Goal: Task Accomplishment & Management: Manage account settings

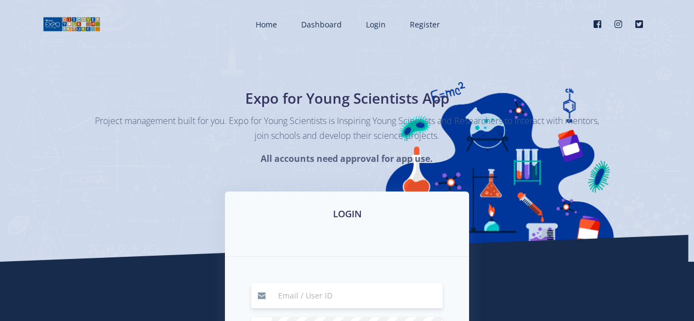
scroll to position [165, 0]
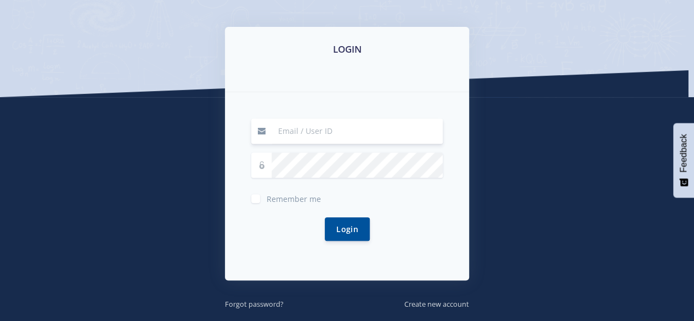
click at [322, 131] on input at bounding box center [356, 130] width 171 height 25
click at [348, 128] on input at bounding box center [356, 130] width 171 height 25
type input "P"
type input "palesa.potlaki@gmail.com"
click at [325, 217] on button "Login" at bounding box center [347, 229] width 45 height 24
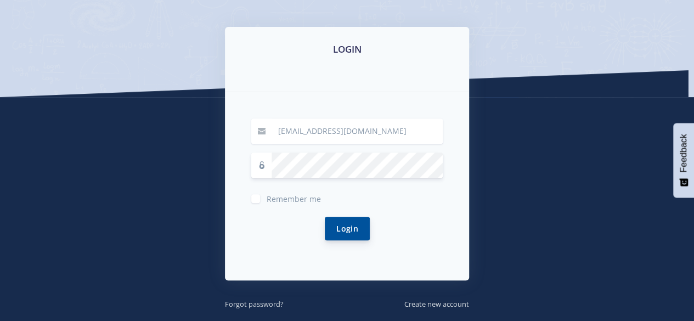
click at [349, 236] on button "Login" at bounding box center [347, 229] width 45 height 24
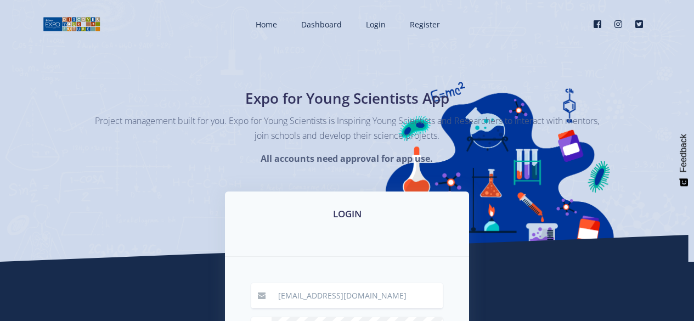
scroll to position [165, 0]
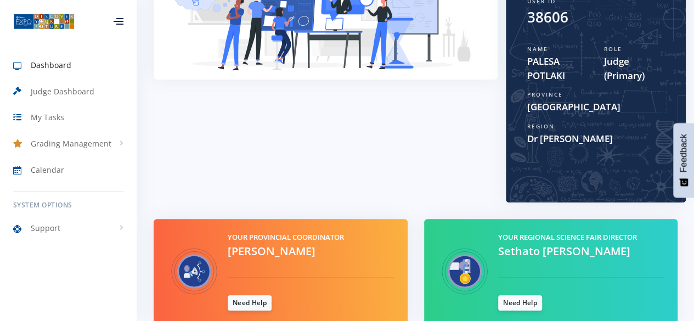
scroll to position [116, 0]
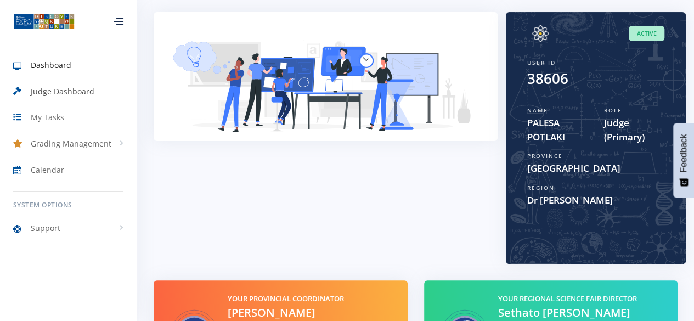
click at [42, 90] on span "Judge Dashboard" at bounding box center [63, 92] width 64 height 12
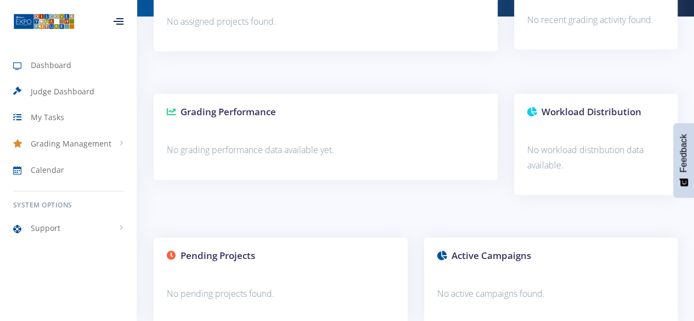
scroll to position [268, 0]
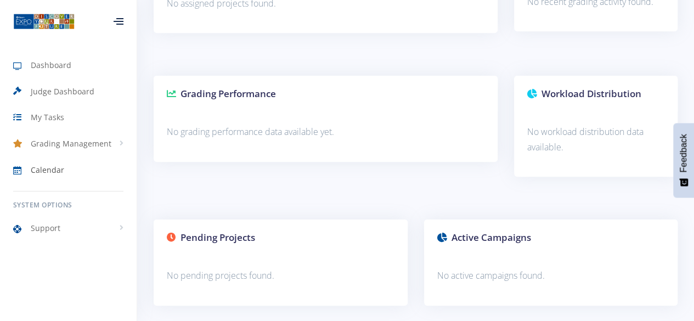
click at [37, 166] on span "Calendar" at bounding box center [47, 170] width 33 height 12
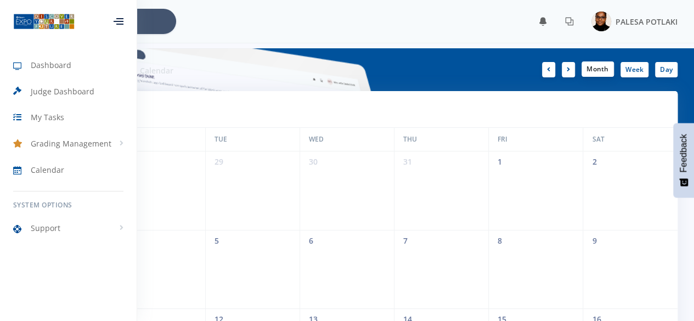
click at [596, 71] on link "Month" at bounding box center [597, 68] width 32 height 15
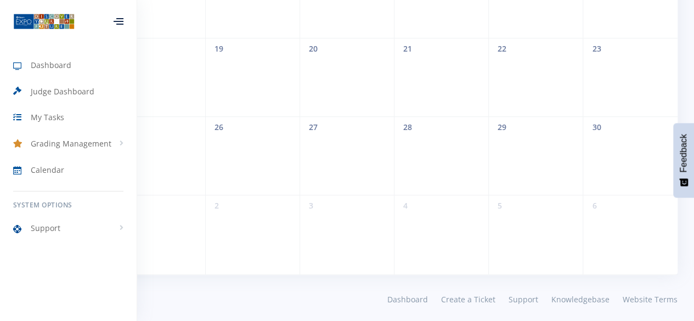
scroll to position [350, 0]
click at [114, 22] on div at bounding box center [119, 21] width 10 height 7
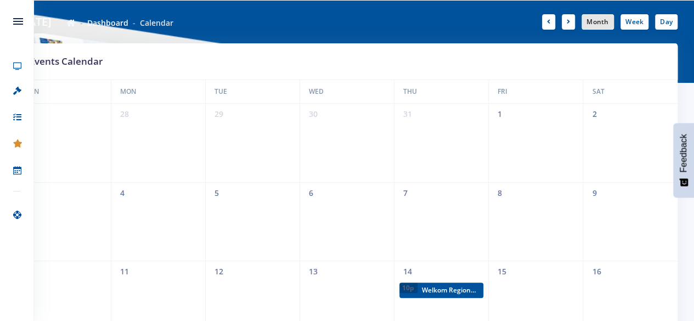
scroll to position [0, 0]
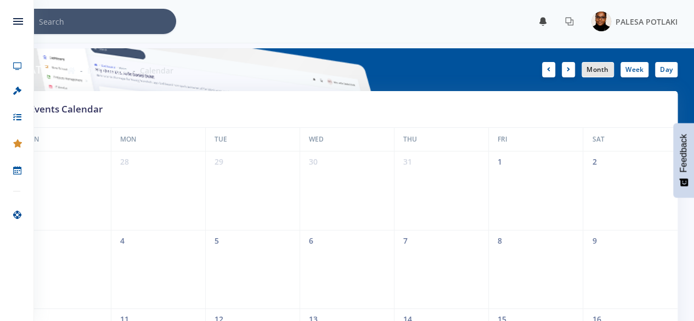
click at [542, 21] on icon at bounding box center [543, 21] width 9 height 9
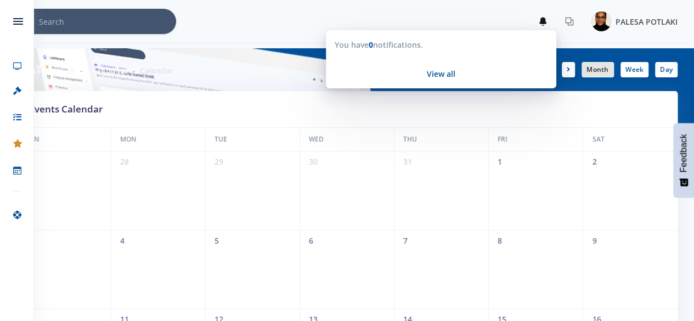
click at [662, 18] on span "PALESA POTLAKI" at bounding box center [646, 21] width 62 height 10
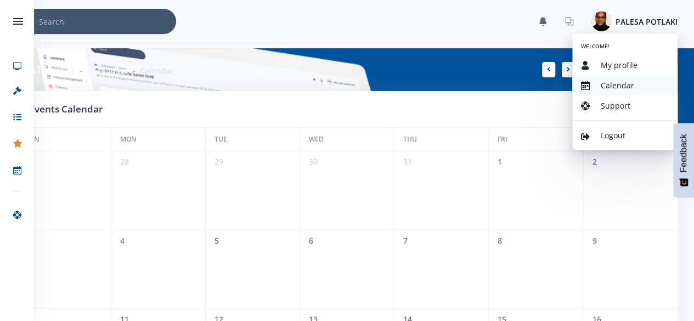
click at [621, 80] on span "Calendar" at bounding box center [616, 85] width 33 height 10
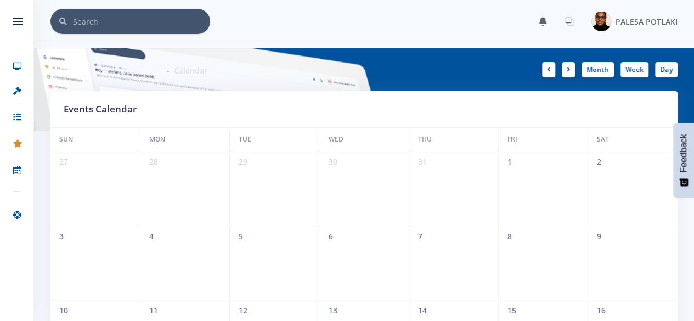
scroll to position [8, 8]
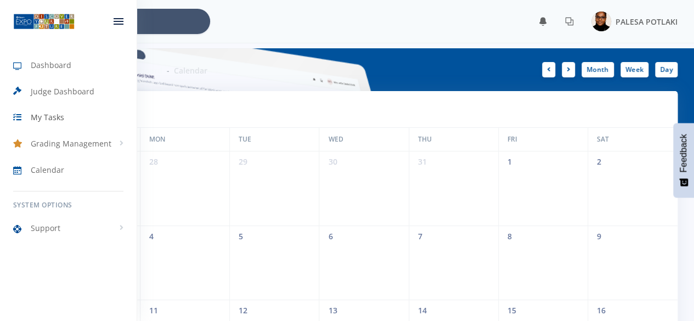
click at [54, 111] on link "My Tasks" at bounding box center [68, 117] width 137 height 25
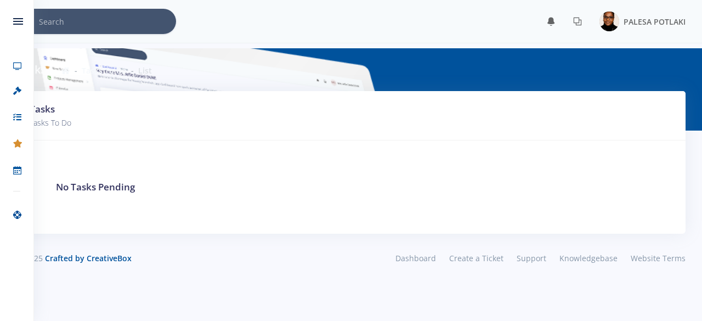
scroll to position [8, 8]
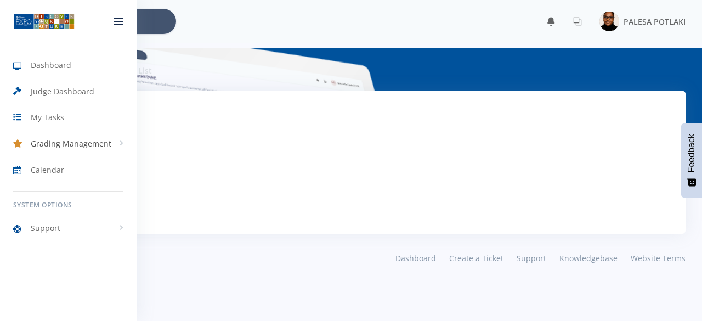
click at [58, 139] on span "Grading Management" at bounding box center [71, 144] width 81 height 12
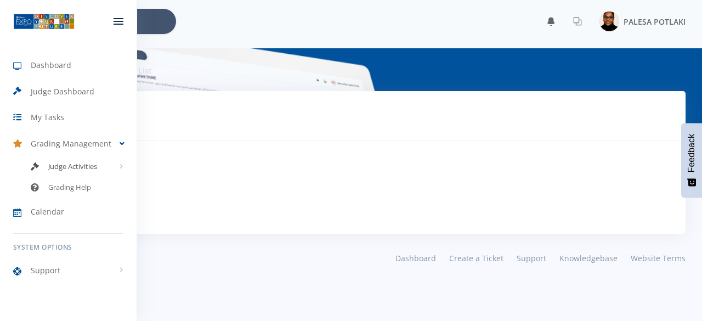
click at [81, 161] on span "Judge Activities" at bounding box center [72, 166] width 49 height 11
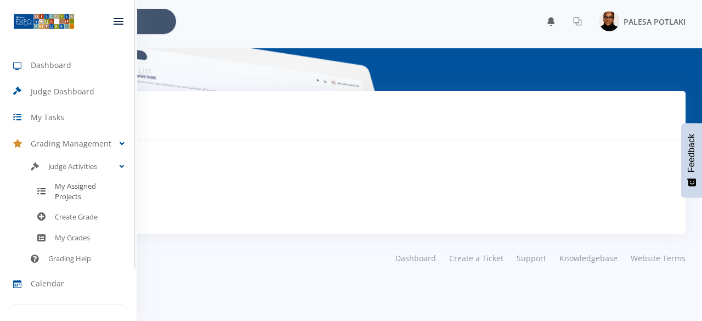
click at [80, 186] on span "My Assigned Projects" at bounding box center [89, 191] width 69 height 21
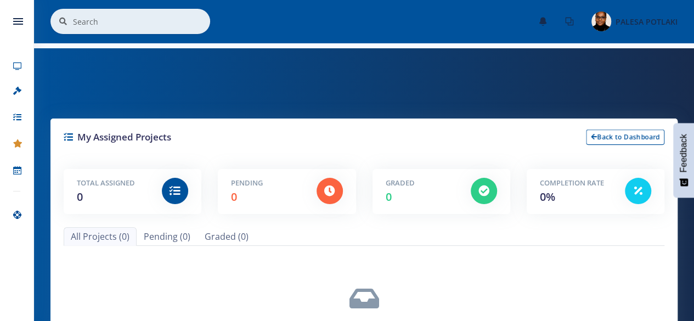
scroll to position [8, 8]
